Goal: Information Seeking & Learning: Understand process/instructions

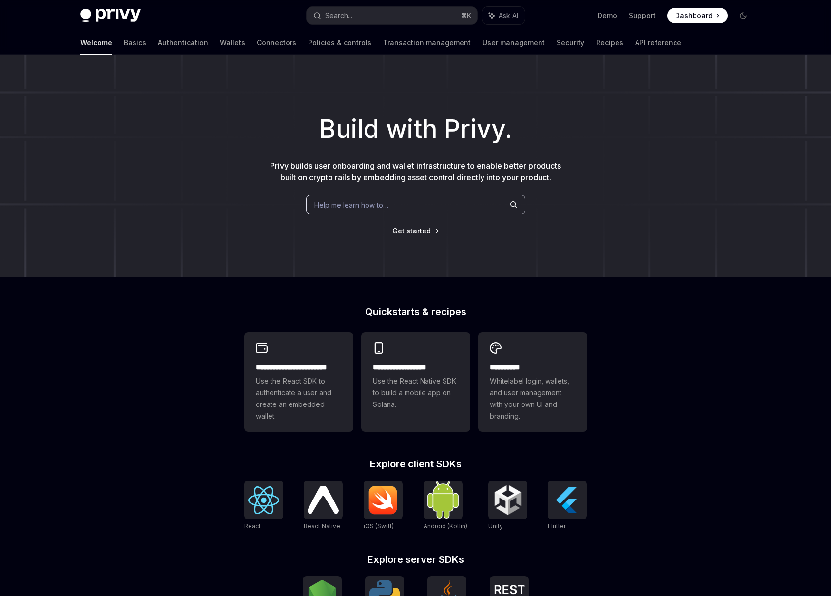
scroll to position [179, 0]
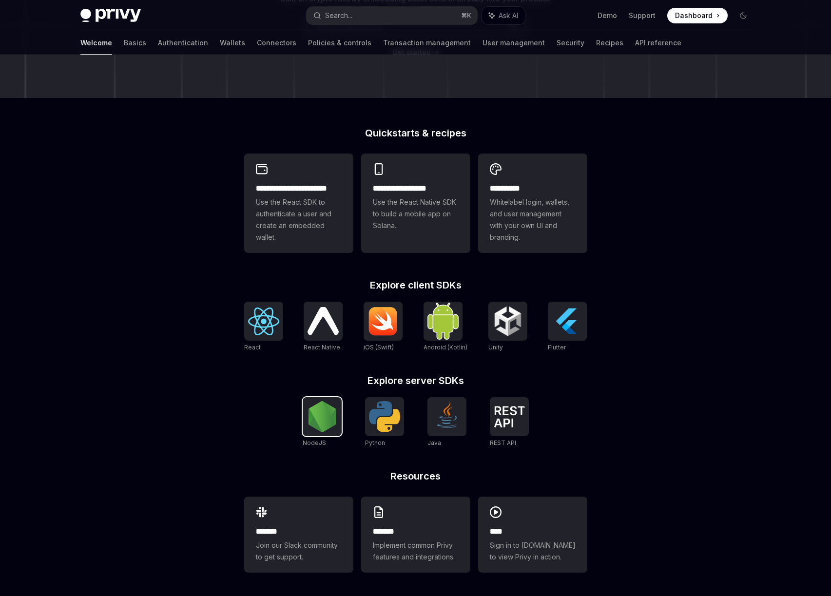
click at [326, 429] on img at bounding box center [322, 416] width 31 height 31
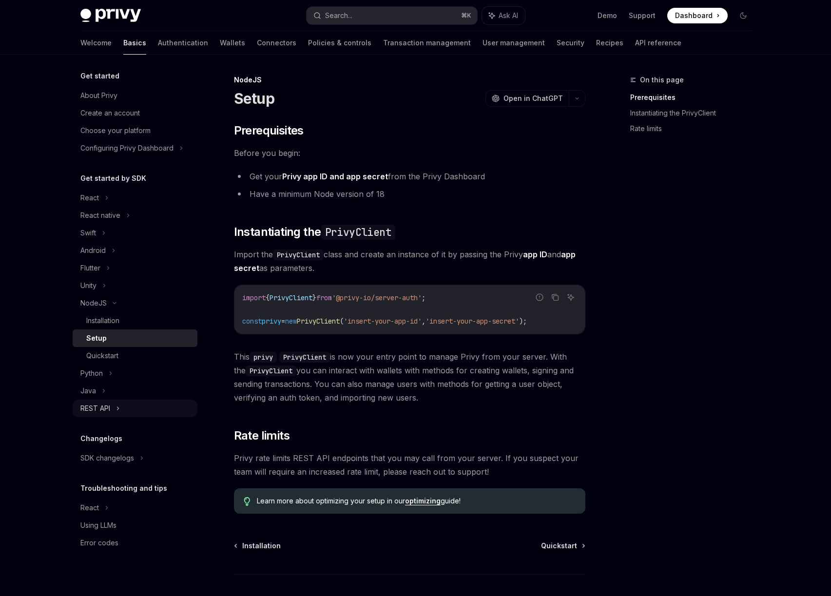
click at [114, 408] on div "REST API" at bounding box center [135, 409] width 125 height 18
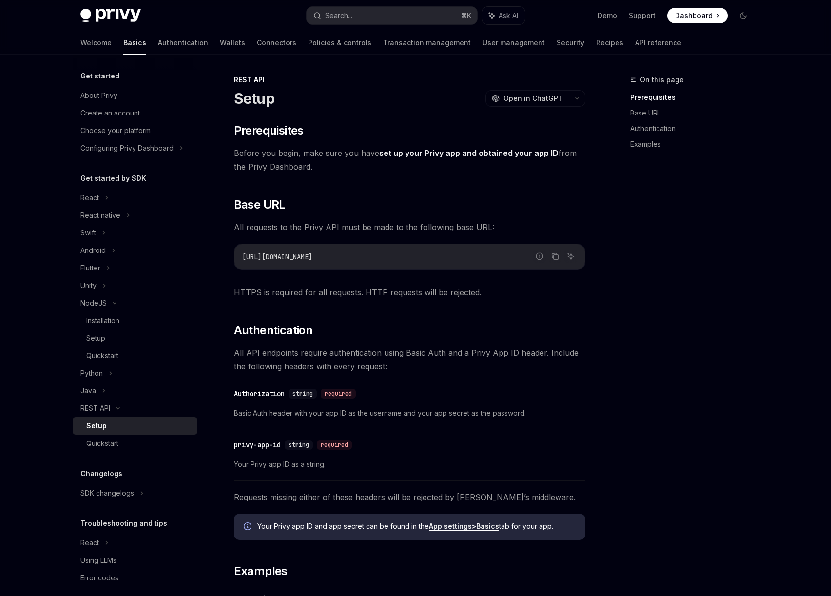
click at [100, 419] on link "Setup" at bounding box center [135, 426] width 125 height 18
click at [115, 449] on div "Quickstart" at bounding box center [102, 444] width 32 height 12
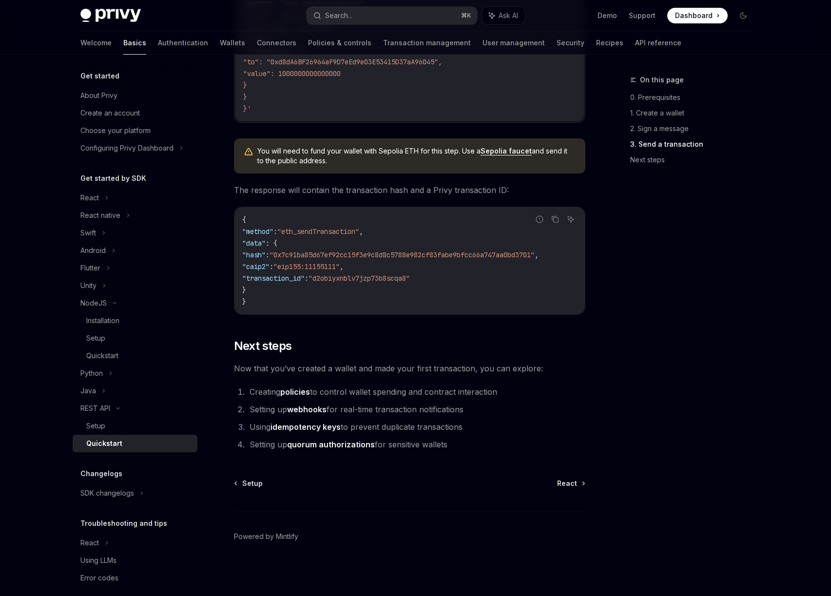
scroll to position [1124, 0]
click at [309, 412] on link "webhooks" at bounding box center [306, 410] width 39 height 10
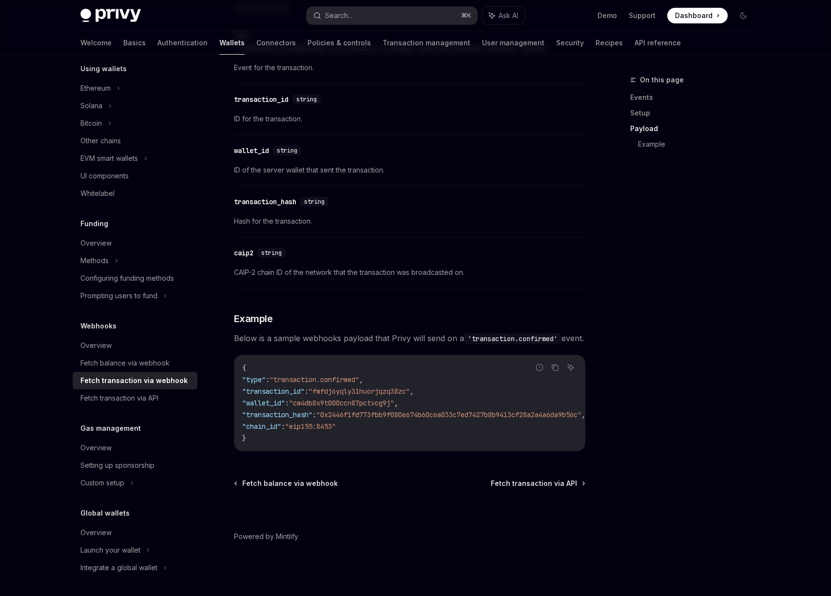
scroll to position [865, 0]
click at [133, 365] on div "Fetch balance via webhook" at bounding box center [124, 363] width 89 height 12
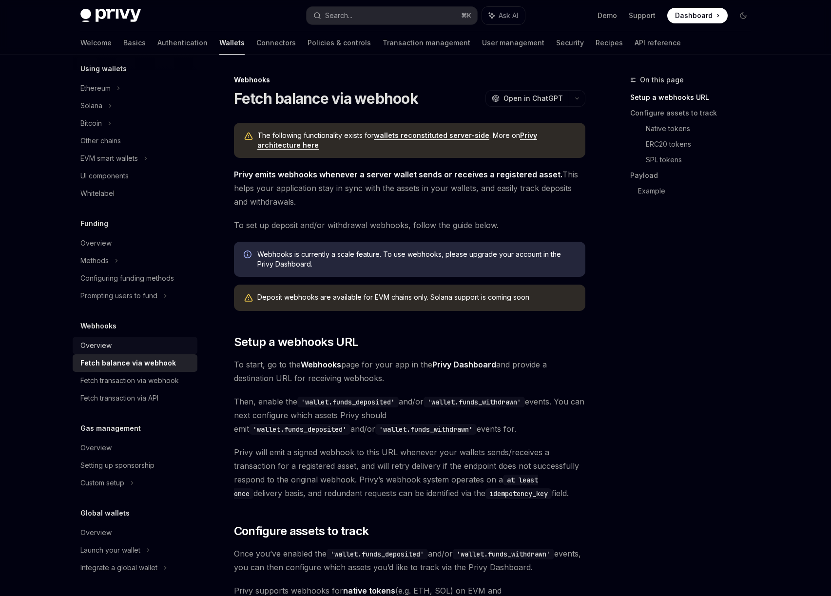
click at [99, 343] on div "Overview" at bounding box center [95, 346] width 31 height 12
type textarea "*"
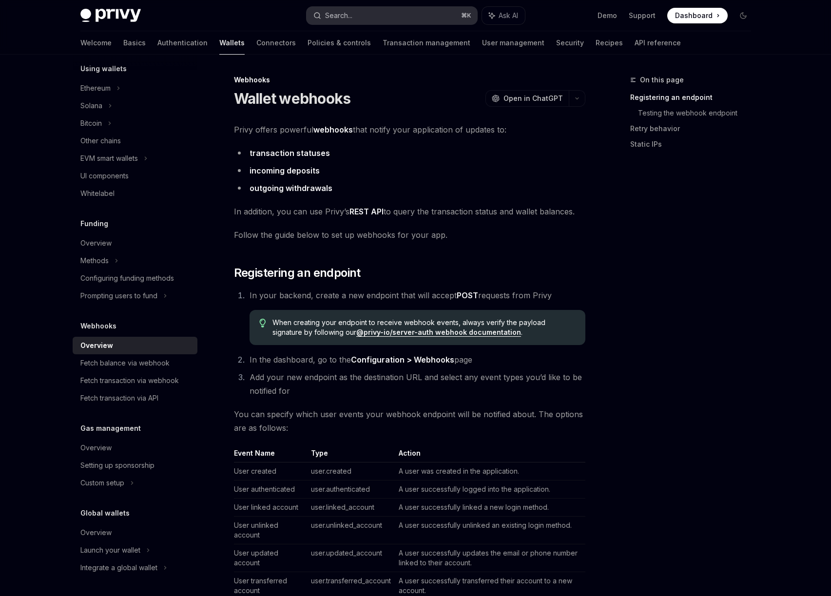
click at [395, 20] on button "Search... ⌘ K" at bounding box center [392, 16] width 171 height 18
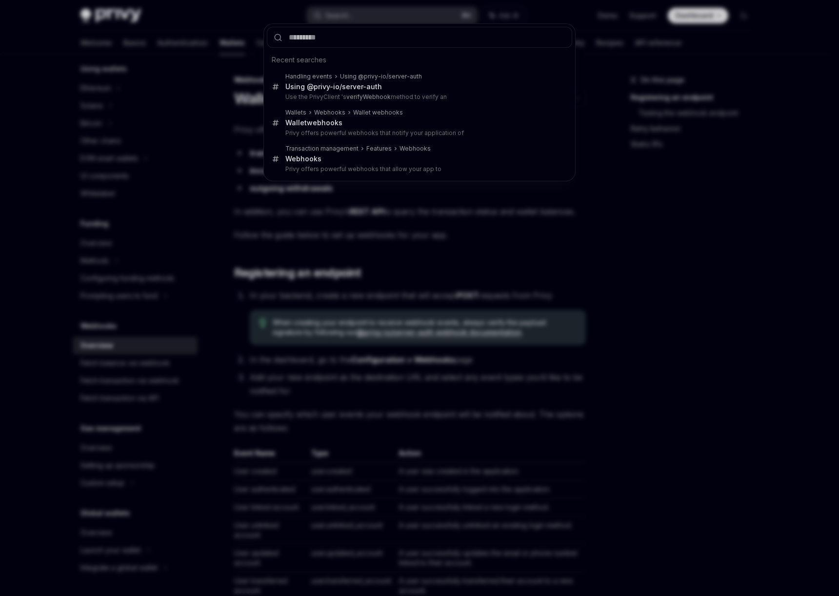
type input "**********"
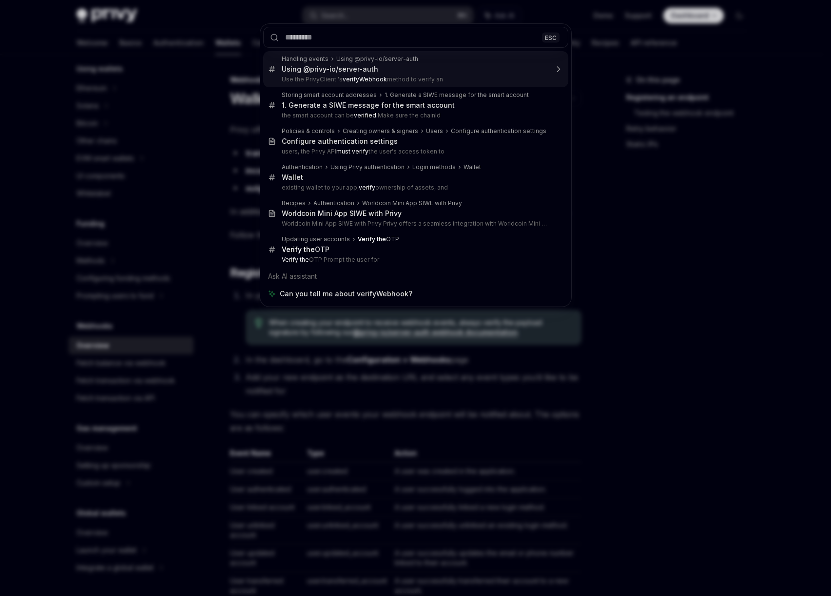
type textarea "*"
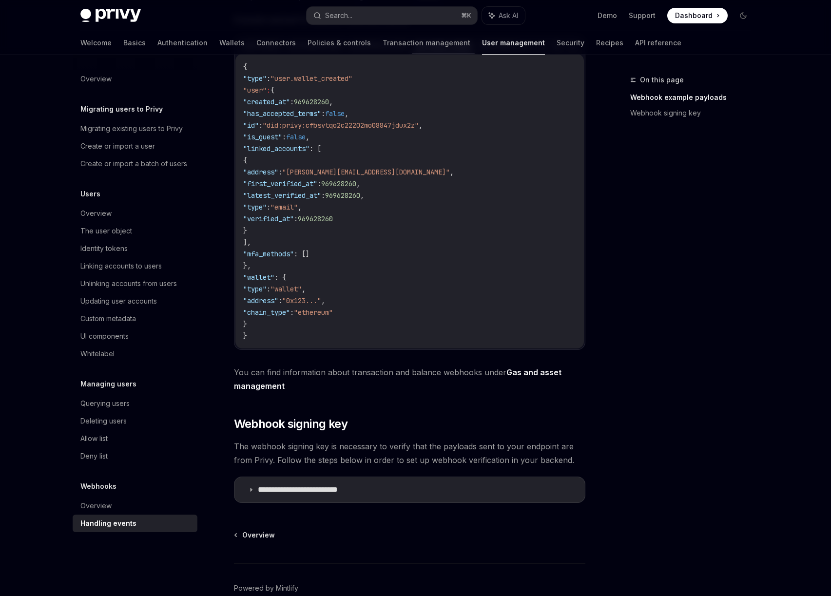
scroll to position [318, 0]
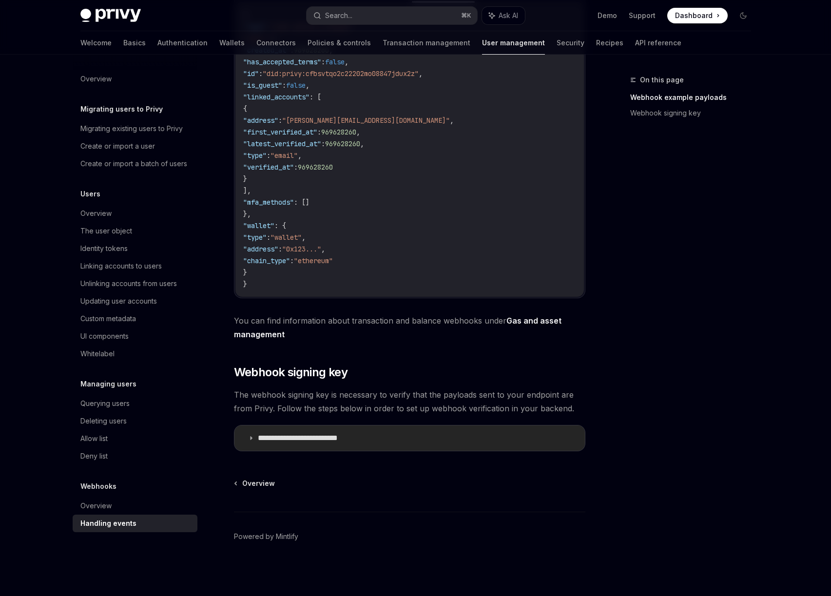
click at [251, 440] on icon at bounding box center [251, 438] width 6 height 6
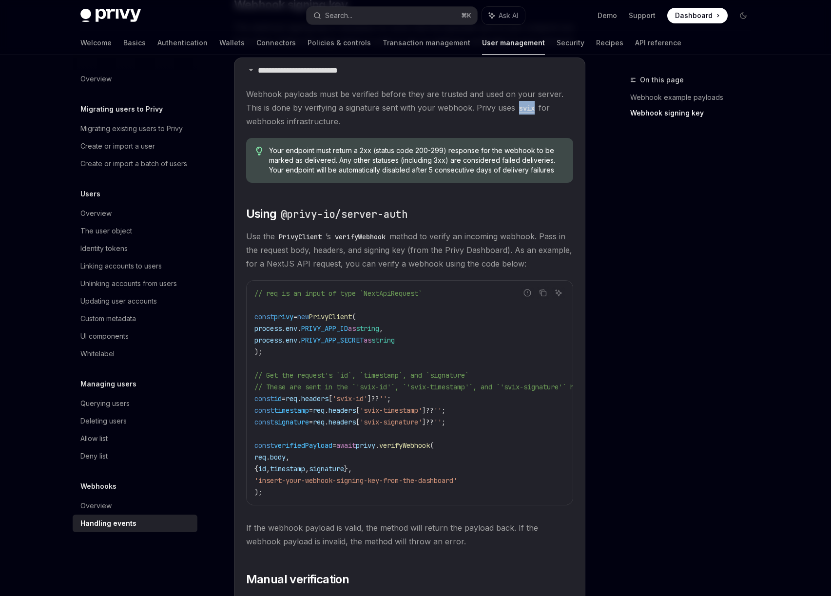
scroll to position [869, 0]
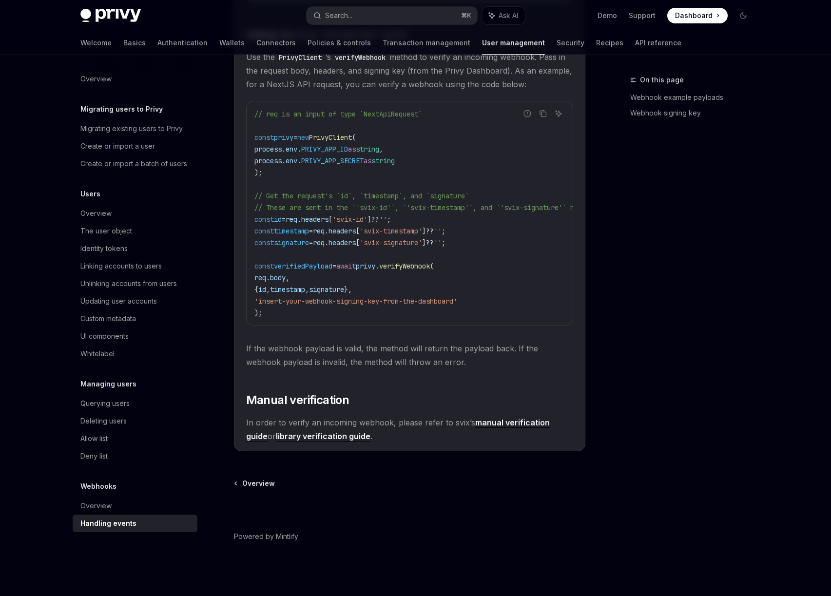
click at [292, 437] on link "library verification guide" at bounding box center [323, 436] width 95 height 10
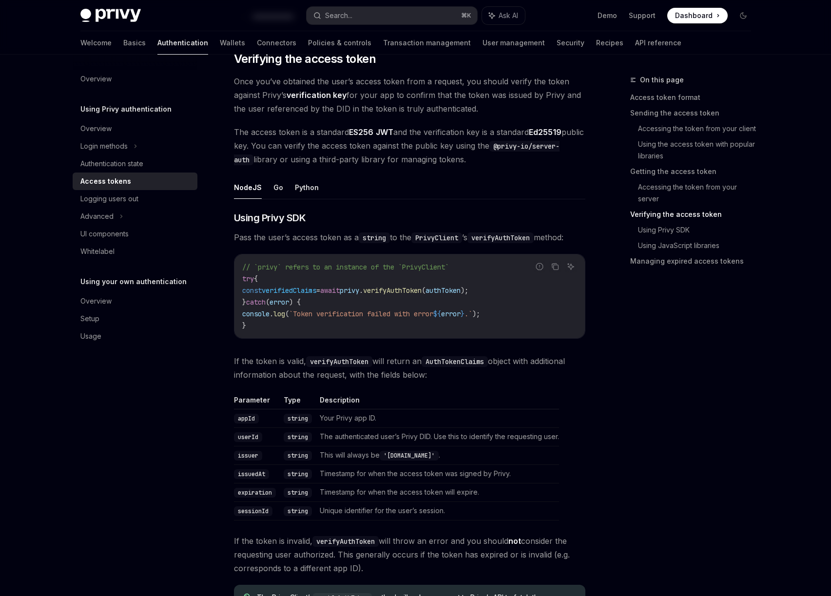
scroll to position [1534, 0]
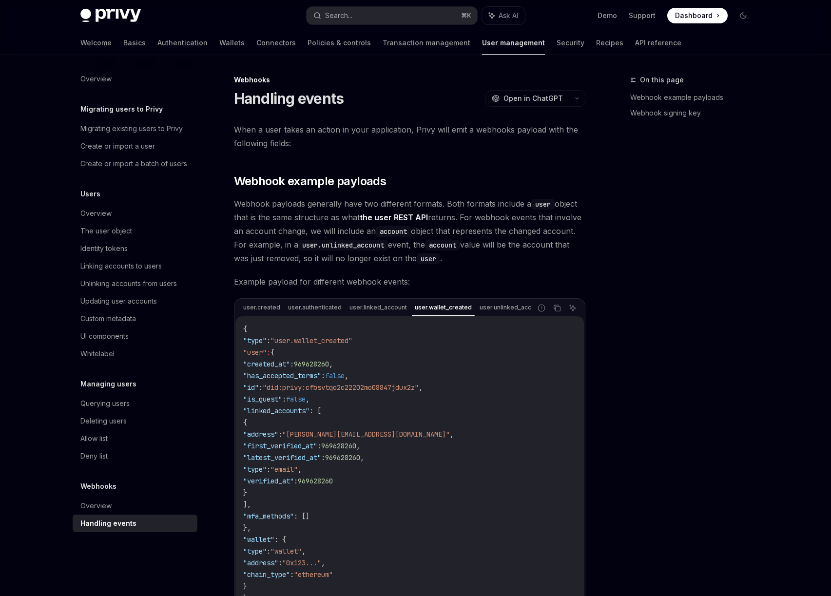
scroll to position [869, 0]
